Goal: Information Seeking & Learning: Learn about a topic

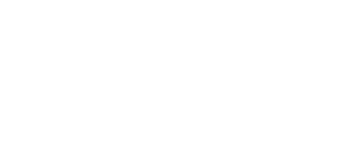
select select "******"
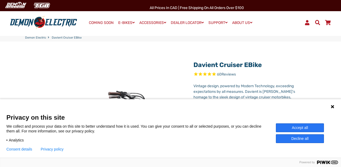
select select "******"
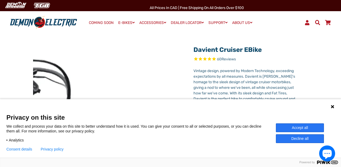
scroll to position [19, 0]
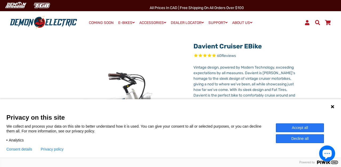
click at [294, 136] on button "Decline all" at bounding box center [300, 139] width 48 height 9
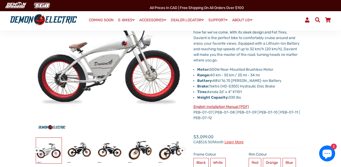
scroll to position [20, 0]
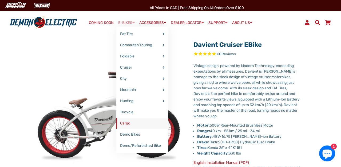
click at [121, 121] on link "Cargo" at bounding box center [142, 123] width 52 height 11
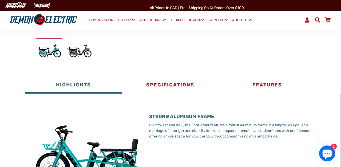
scroll to position [165, 0]
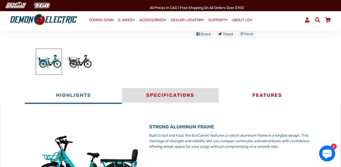
click at [171, 94] on button "Specifications" at bounding box center [170, 96] width 97 height 16
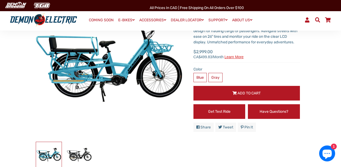
scroll to position [72, 0]
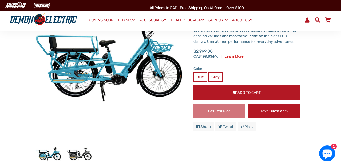
click at [223, 111] on link "Get Test Ride" at bounding box center [219, 111] width 52 height 15
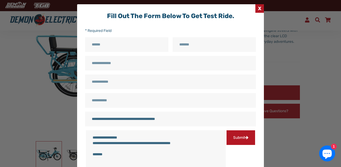
scroll to position [0, 0]
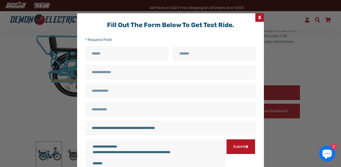
click at [258, 20] on span "X" at bounding box center [259, 17] width 9 height 9
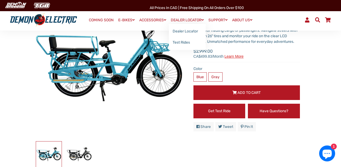
click at [185, 16] on link "DEALER LOCATOR" at bounding box center [187, 20] width 37 height 8
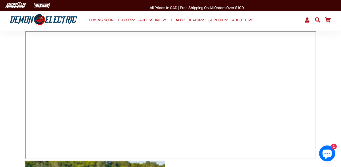
scroll to position [64, 0]
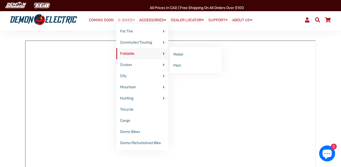
click at [133, 52] on link "Foldable" at bounding box center [142, 53] width 52 height 11
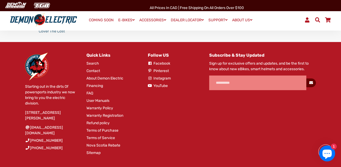
scroll to position [320, 0]
